Goal: Find specific page/section: Find specific page/section

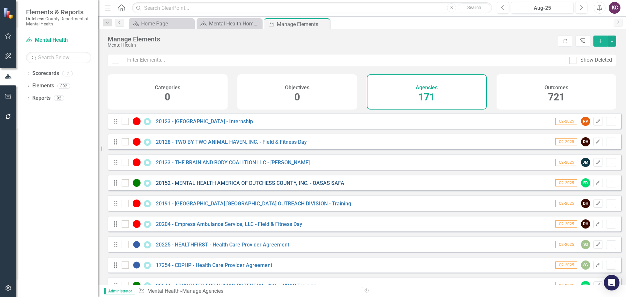
scroll to position [489, 0]
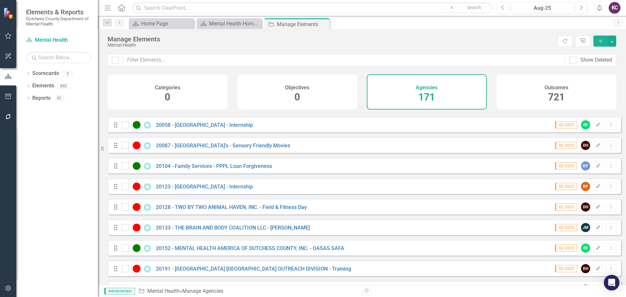
drag, startPoint x: 99, startPoint y: 148, endPoint x: 75, endPoint y: 156, distance: 24.9
click at [75, 156] on div "Elements & Reports Dutchess County Department of Mental Health Scorecard Mental…" at bounding box center [49, 148] width 98 height 297
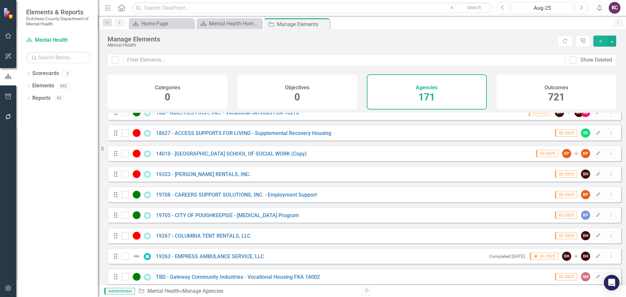
scroll to position [1794, 0]
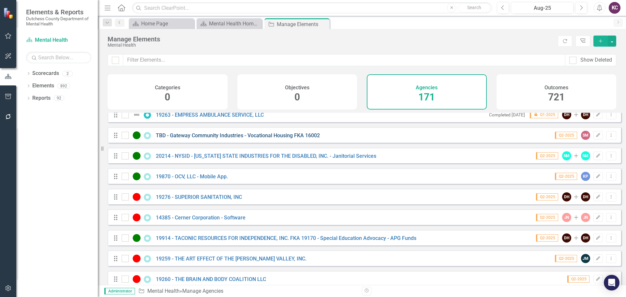
click at [190, 139] on link "TBD - Gateway Community Industries - Vocational Housing FKA 16002" at bounding box center [238, 135] width 164 height 6
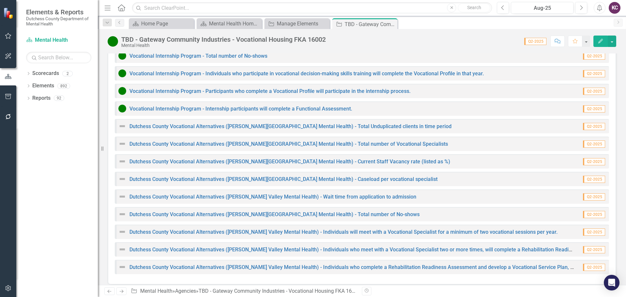
scroll to position [740, 0]
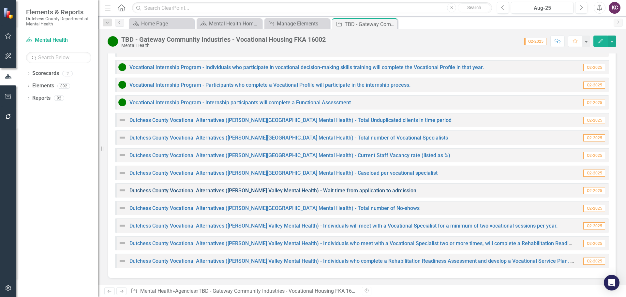
click at [179, 190] on link "Dutchess County Vocational Alternatives ([PERSON_NAME] Valley Mental Health) - …" at bounding box center [273, 191] width 287 height 6
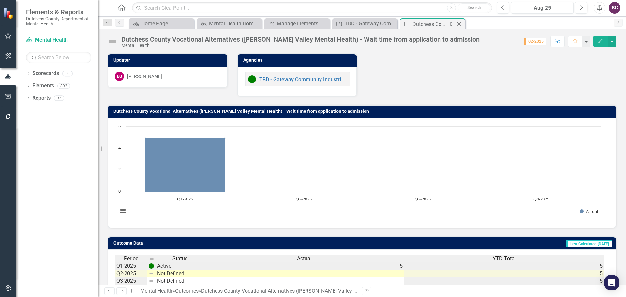
click at [459, 23] on icon "Close" at bounding box center [459, 24] width 7 height 5
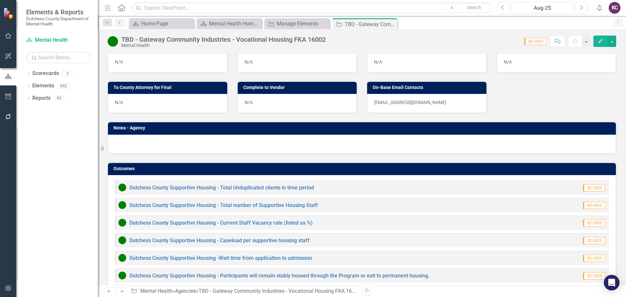
scroll to position [522, 0]
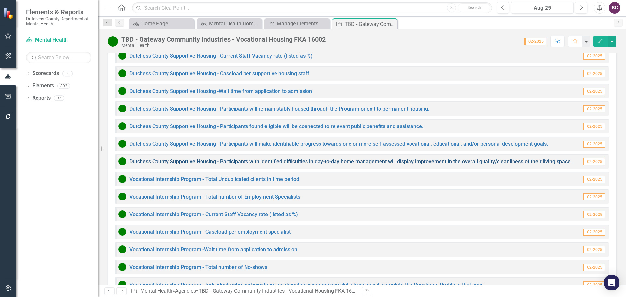
click at [208, 159] on link "Dutchess County Supportive Housing - Participants with identified difficulties …" at bounding box center [351, 162] width 443 height 6
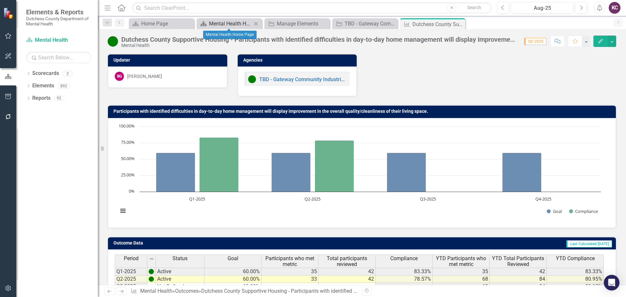
click at [217, 23] on div "Mental Health Home Page" at bounding box center [230, 24] width 43 height 8
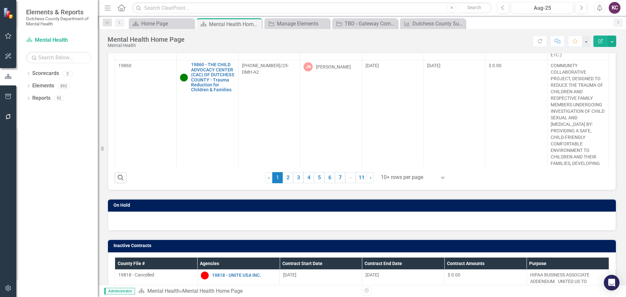
scroll to position [130, 0]
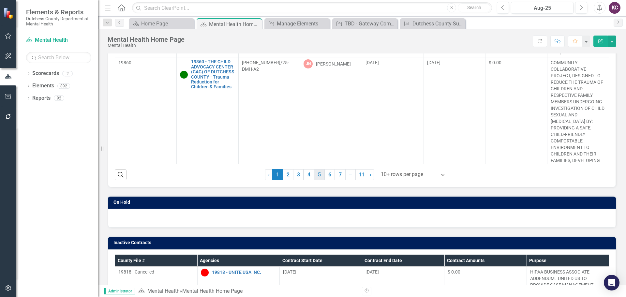
click at [318, 175] on link "5" at bounding box center [319, 174] width 10 height 11
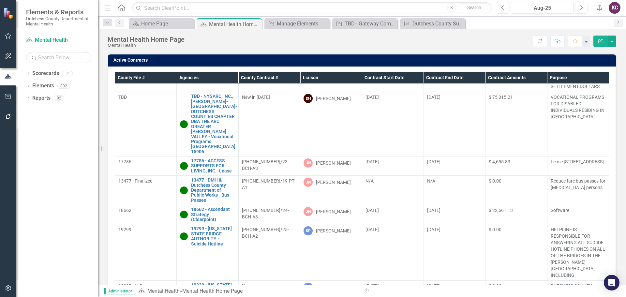
scroll to position [153, 0]
